Goal: Information Seeking & Learning: Find specific fact

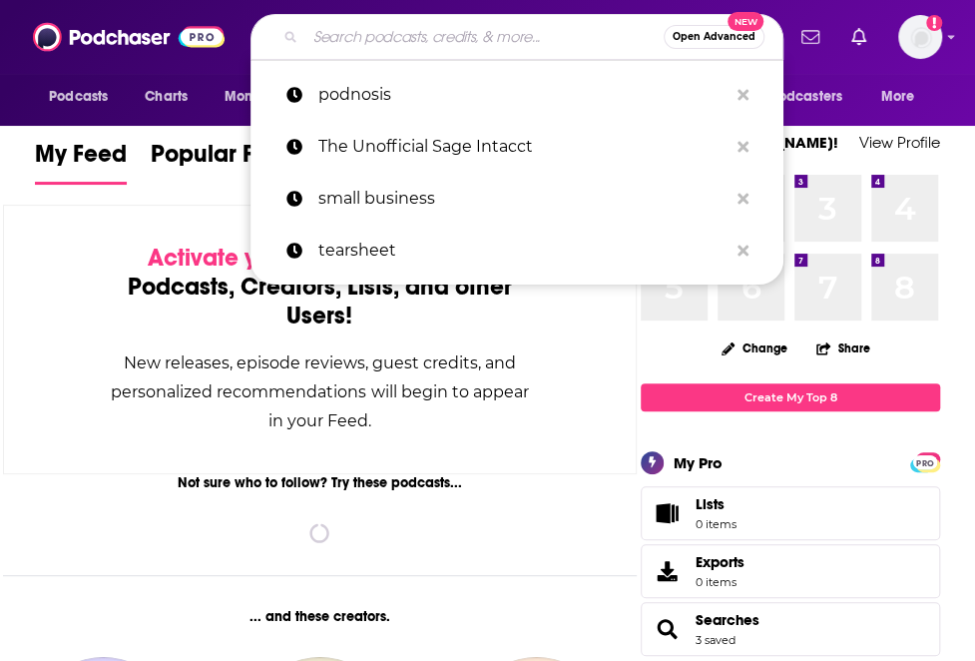
click at [371, 33] on input "Search podcasts, credits, & more..." at bounding box center [484, 37] width 358 height 32
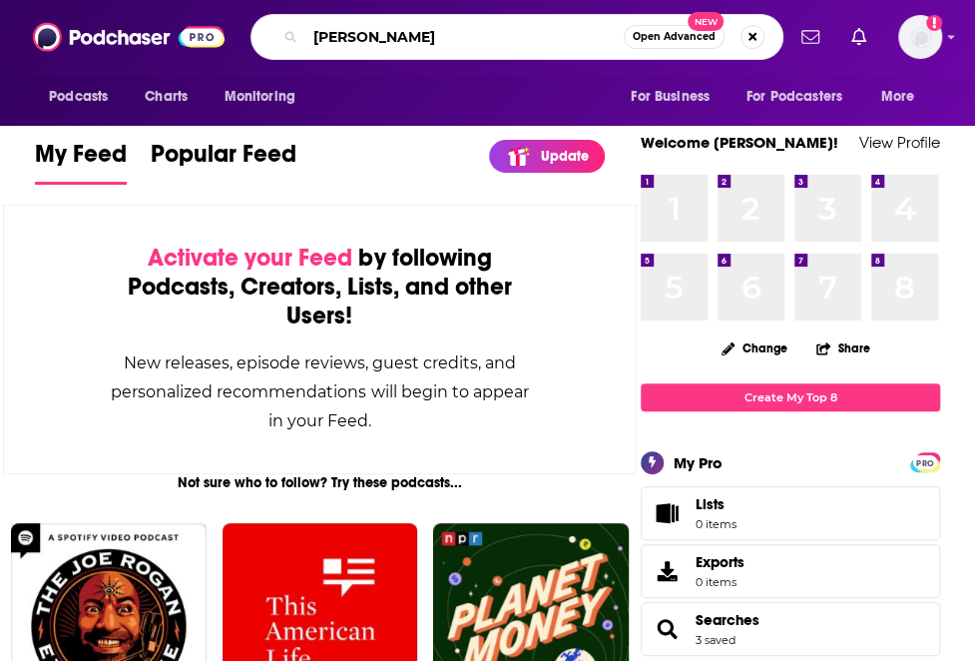
click at [407, 42] on input "[PERSON_NAME]" at bounding box center [464, 37] width 318 height 32
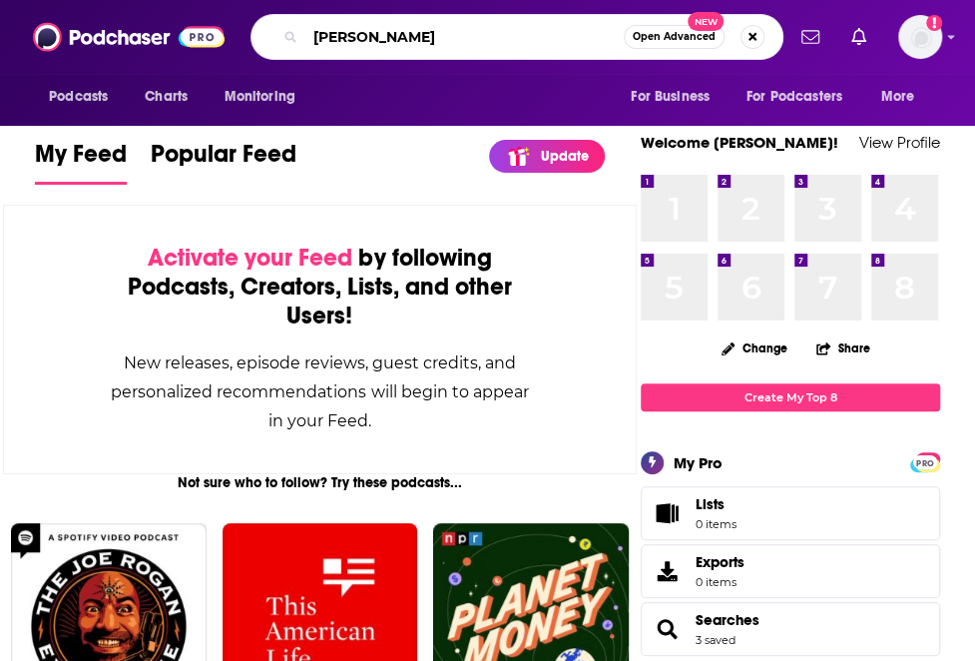
type input "[PERSON_NAME]"
